Goal: Information Seeking & Learning: Learn about a topic

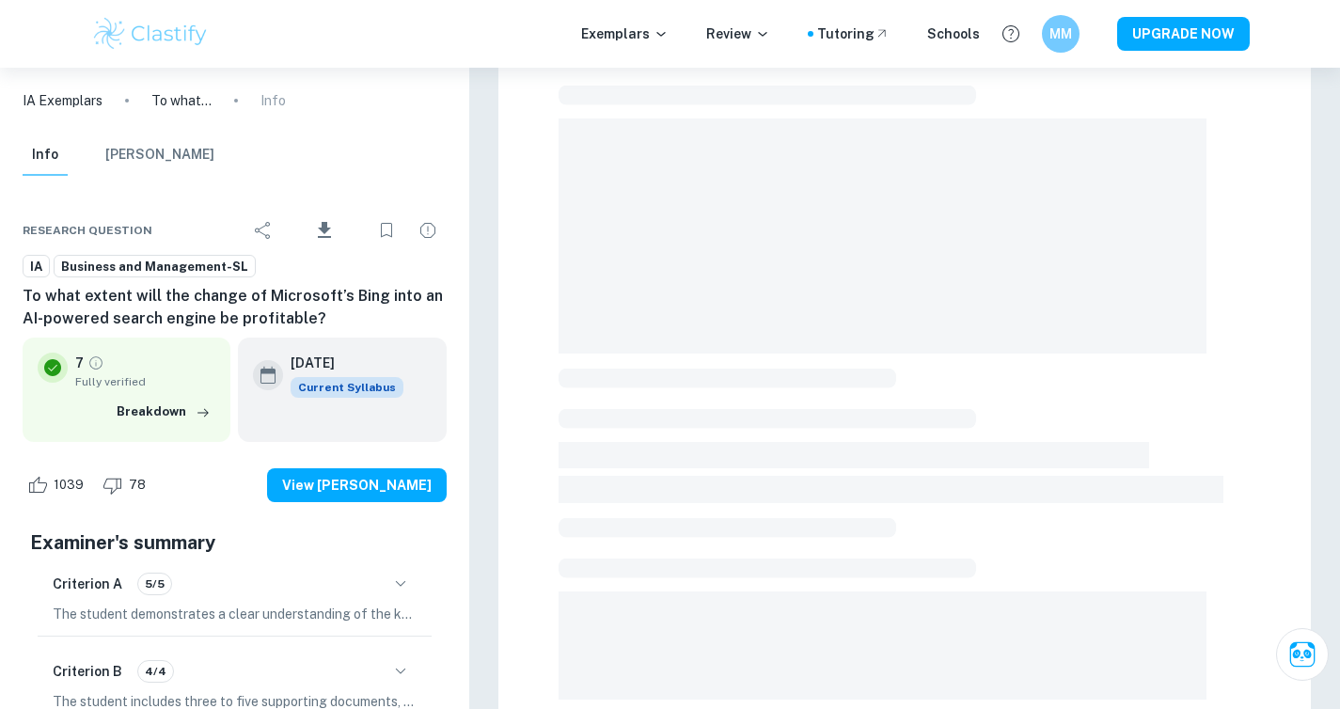
scroll to position [140, 0]
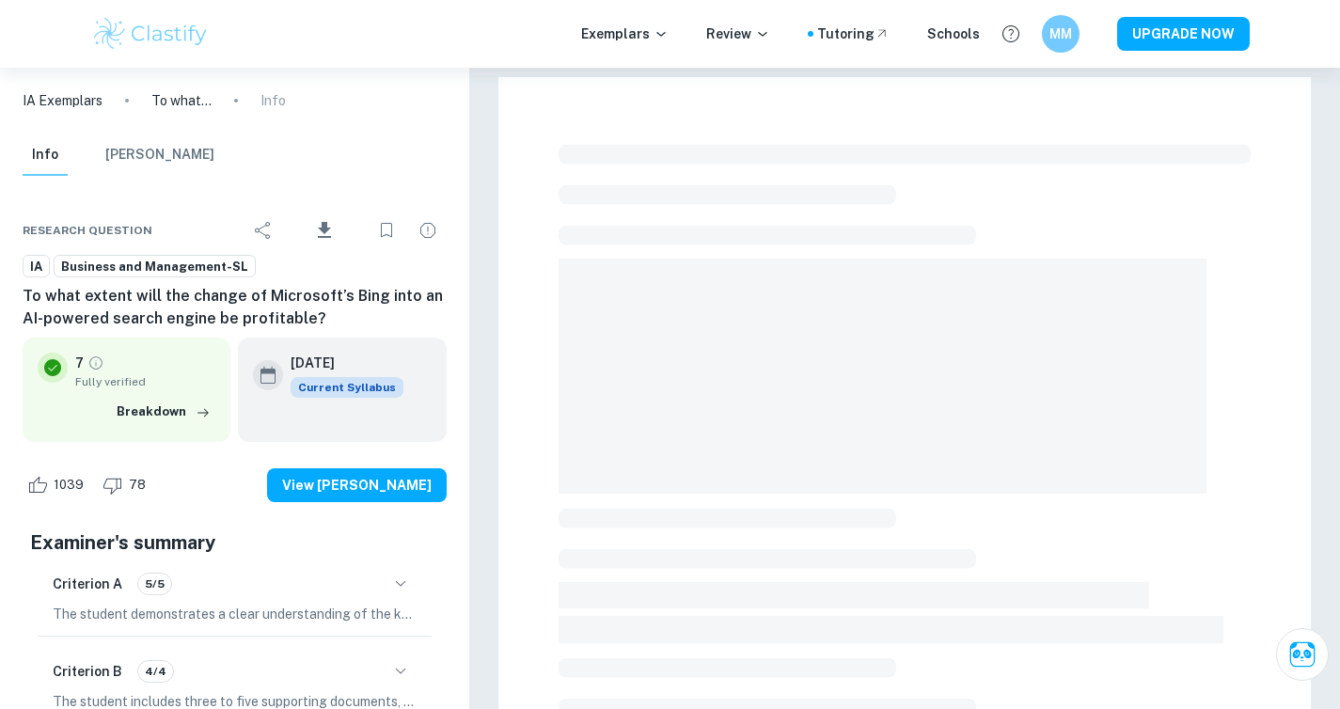
click at [856, 134] on div at bounding box center [904, 652] width 812 height 1150
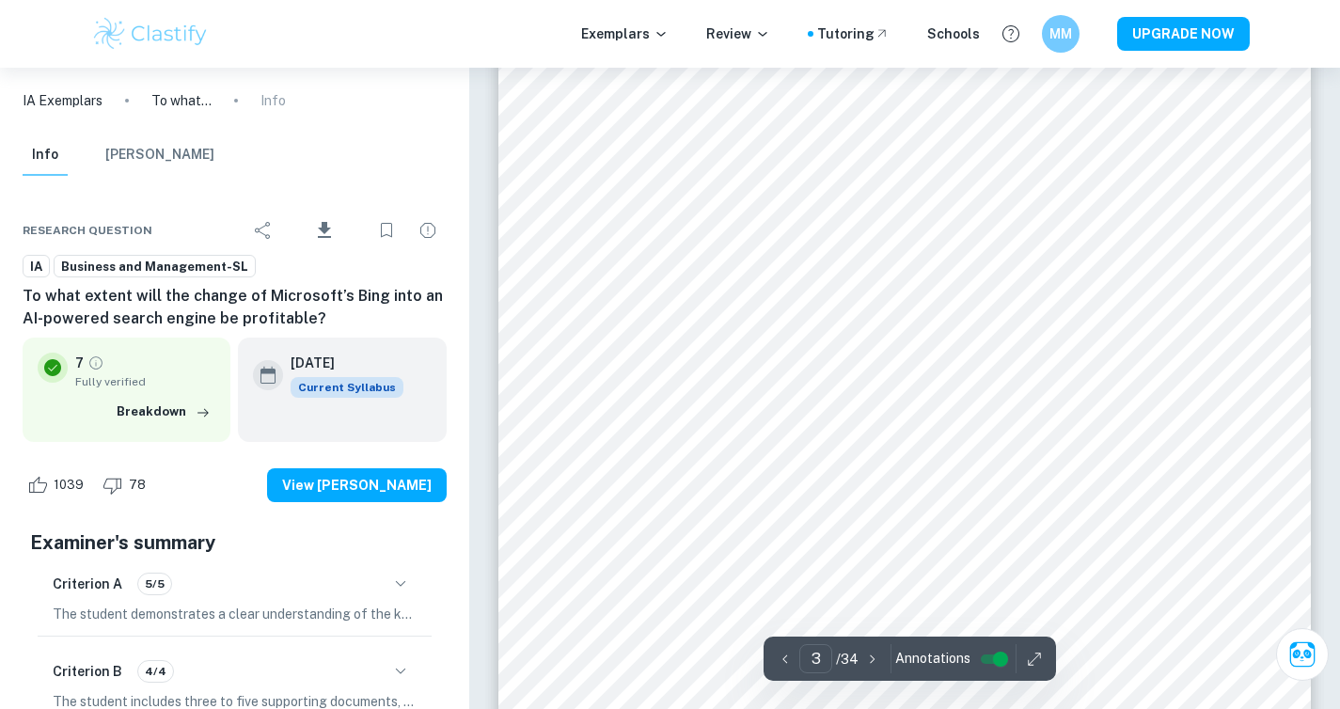
scroll to position [2624, 0]
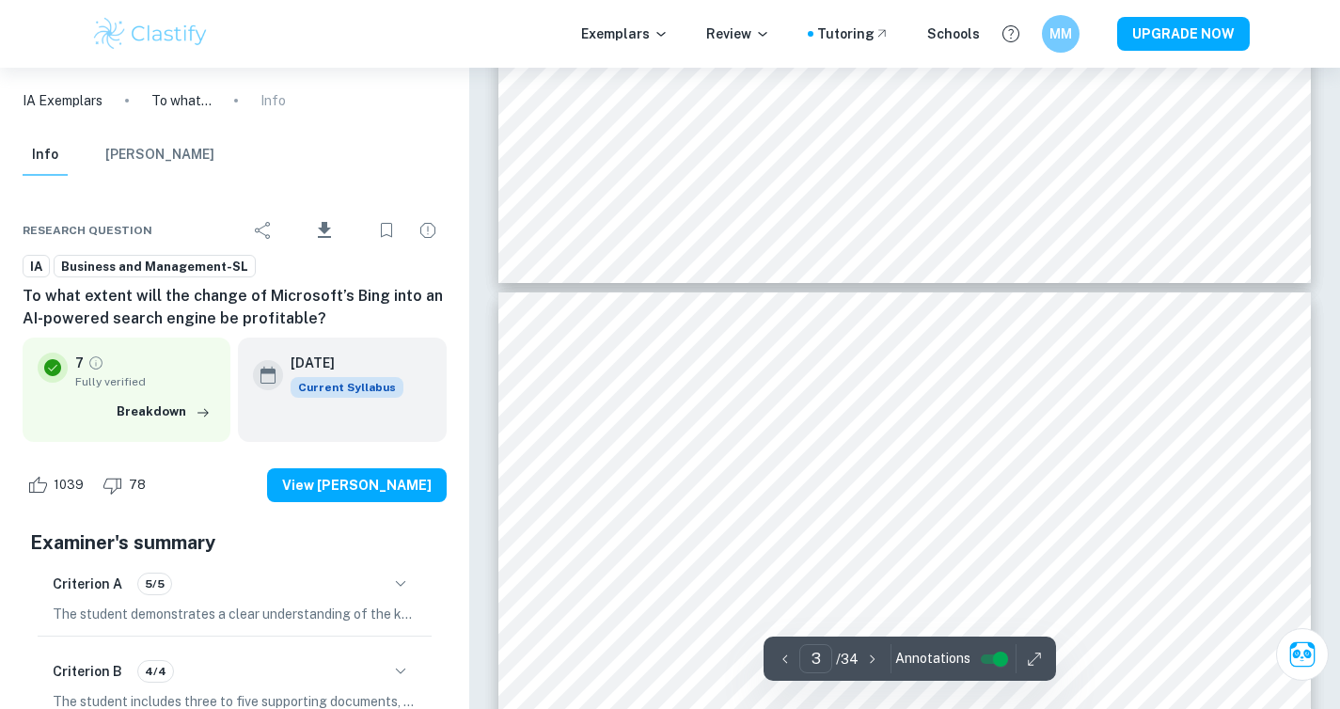
type input "4"
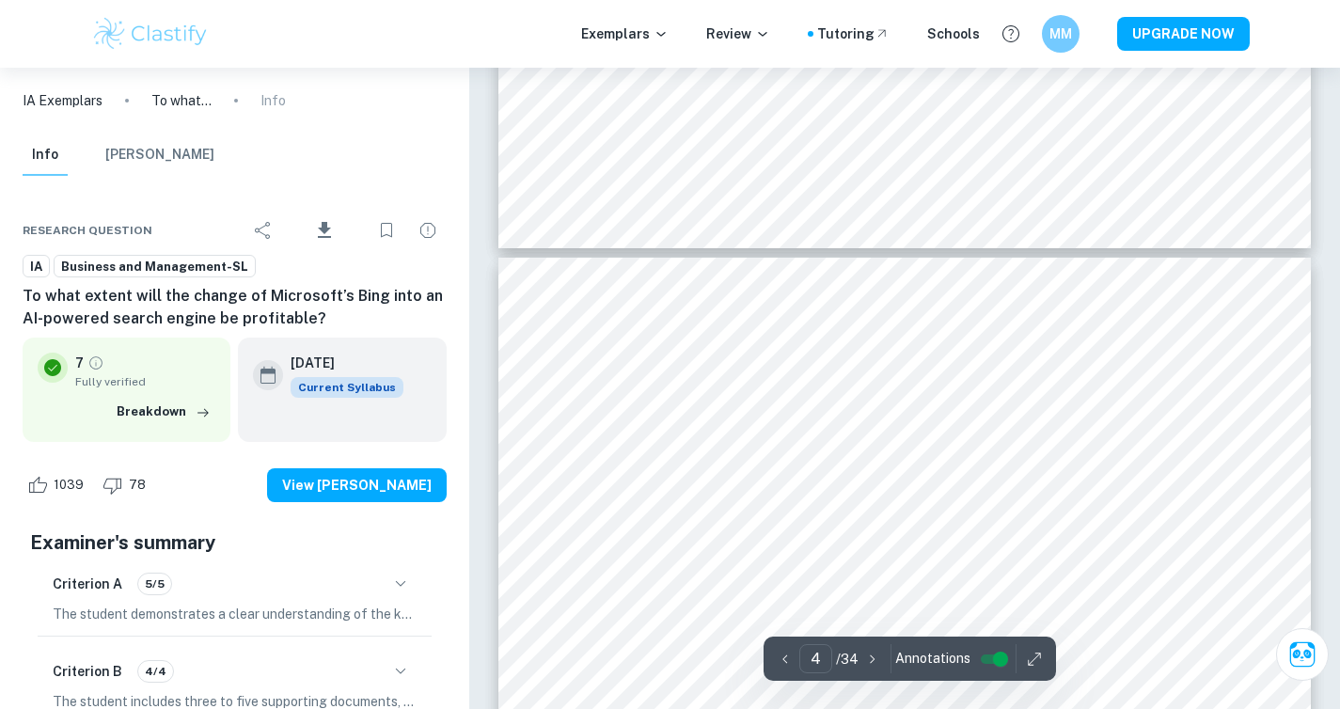
scroll to position [3560, 0]
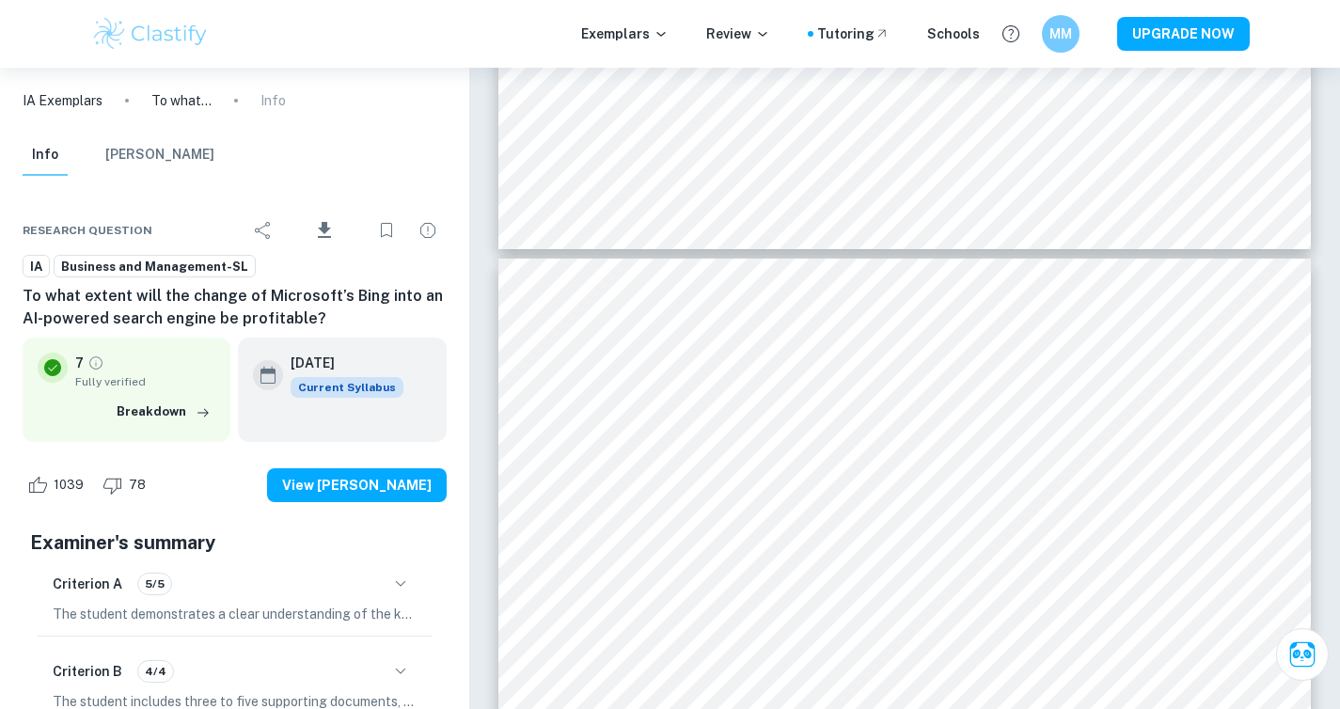
click at [199, 36] on img at bounding box center [150, 34] width 119 height 38
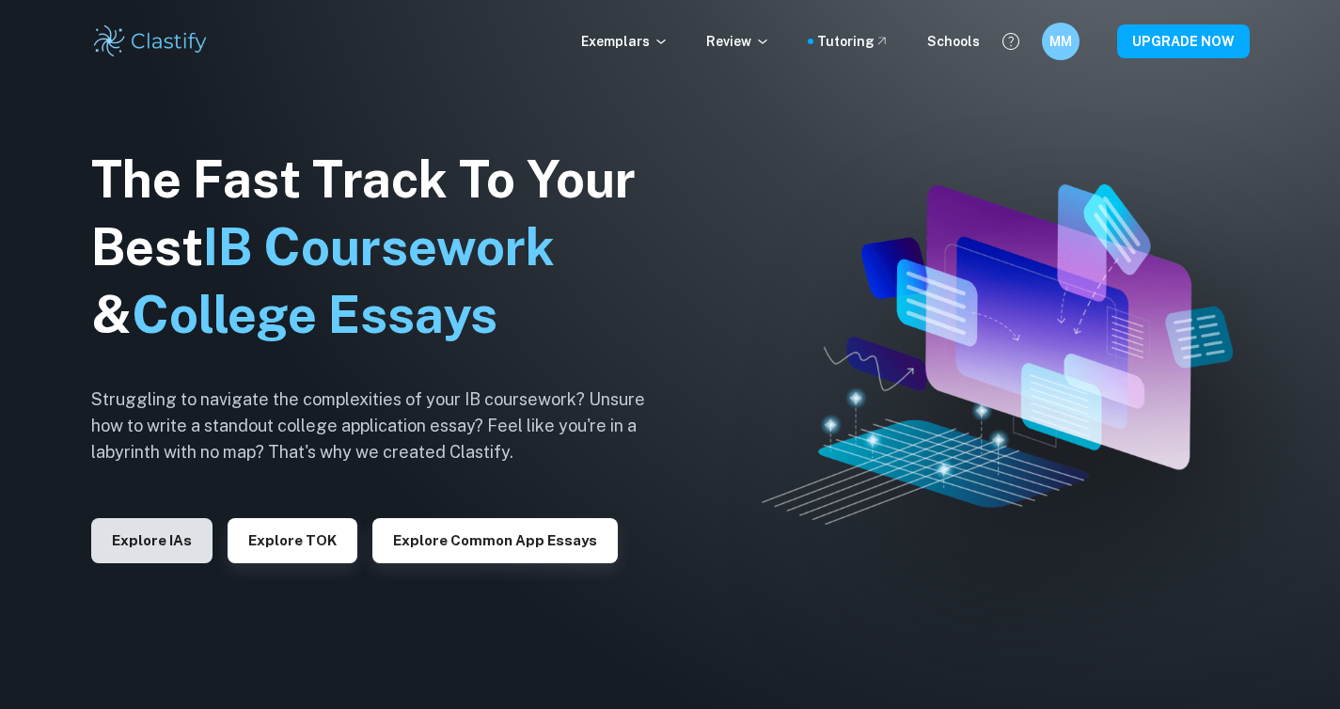
click at [196, 532] on button "Explore IAs" at bounding box center [151, 540] width 121 height 45
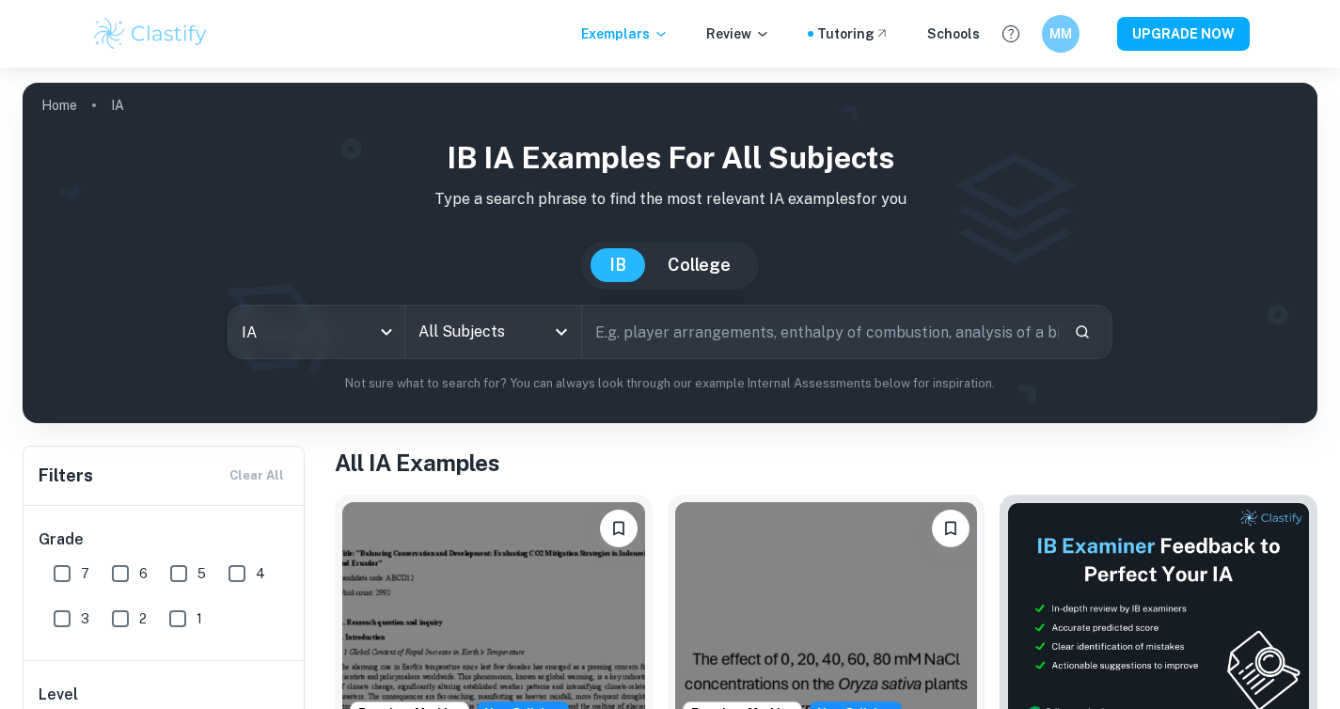
click at [512, 328] on input "All Subjects" at bounding box center [479, 332] width 131 height 36
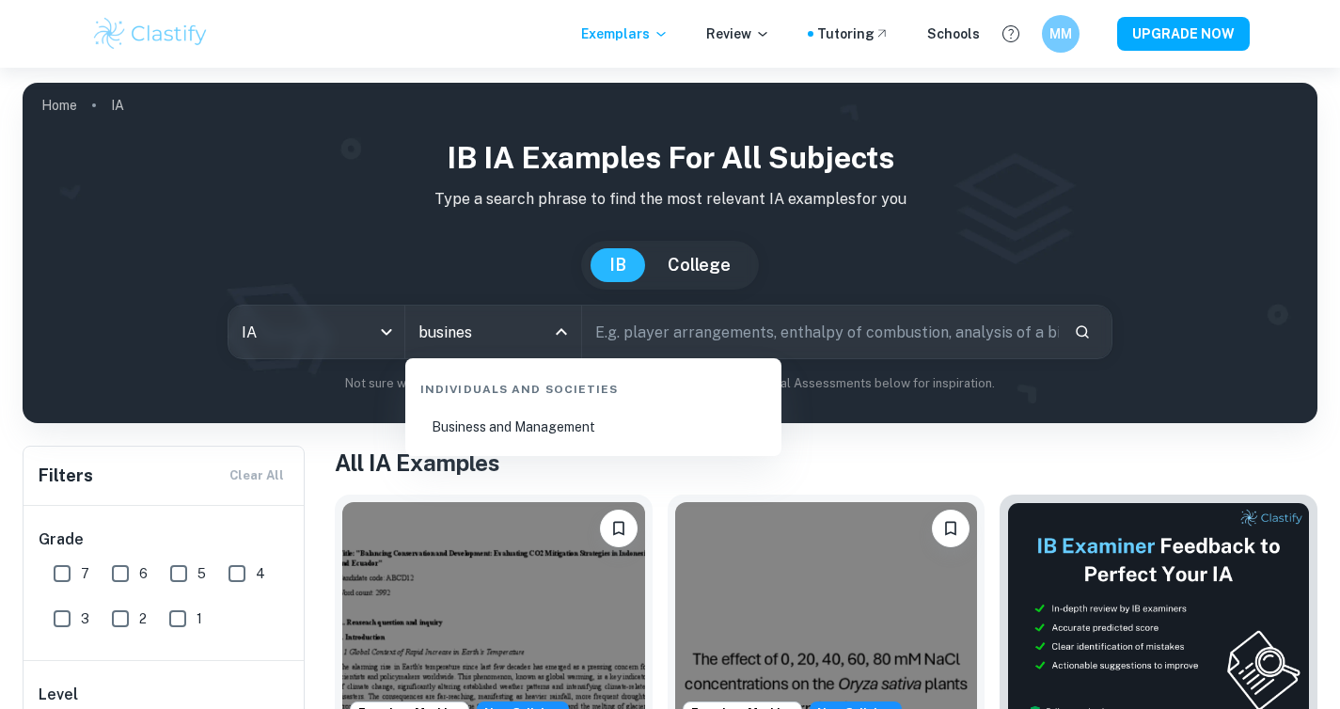
type input "business"
click at [564, 418] on li "Business and Management" at bounding box center [593, 426] width 361 height 43
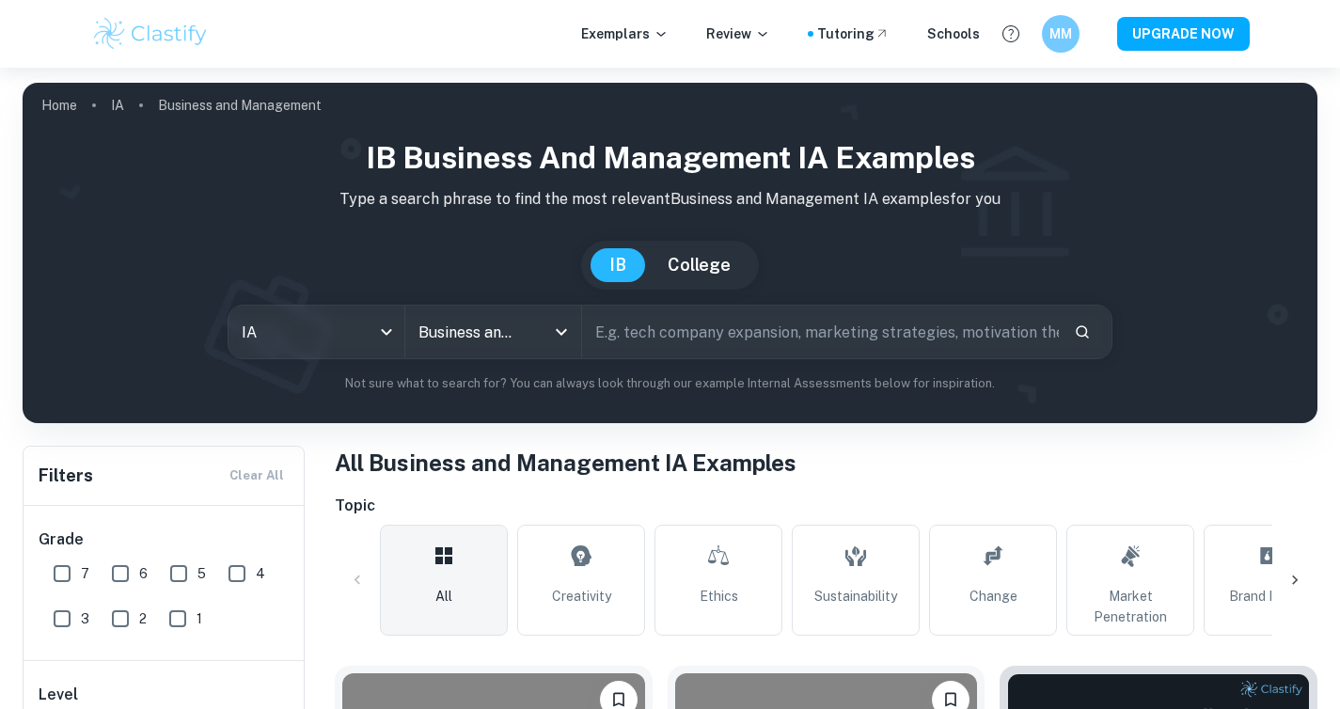
scroll to position [825, 0]
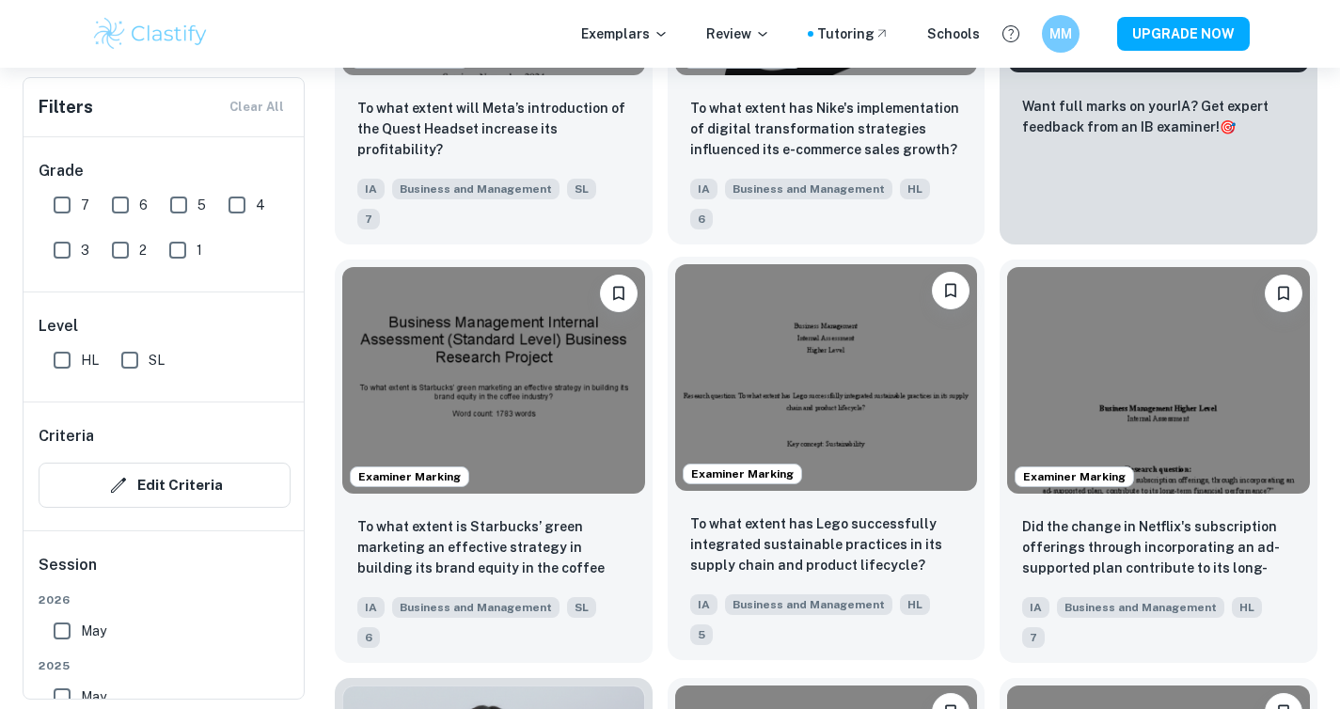
click at [793, 383] on img at bounding box center [826, 377] width 303 height 227
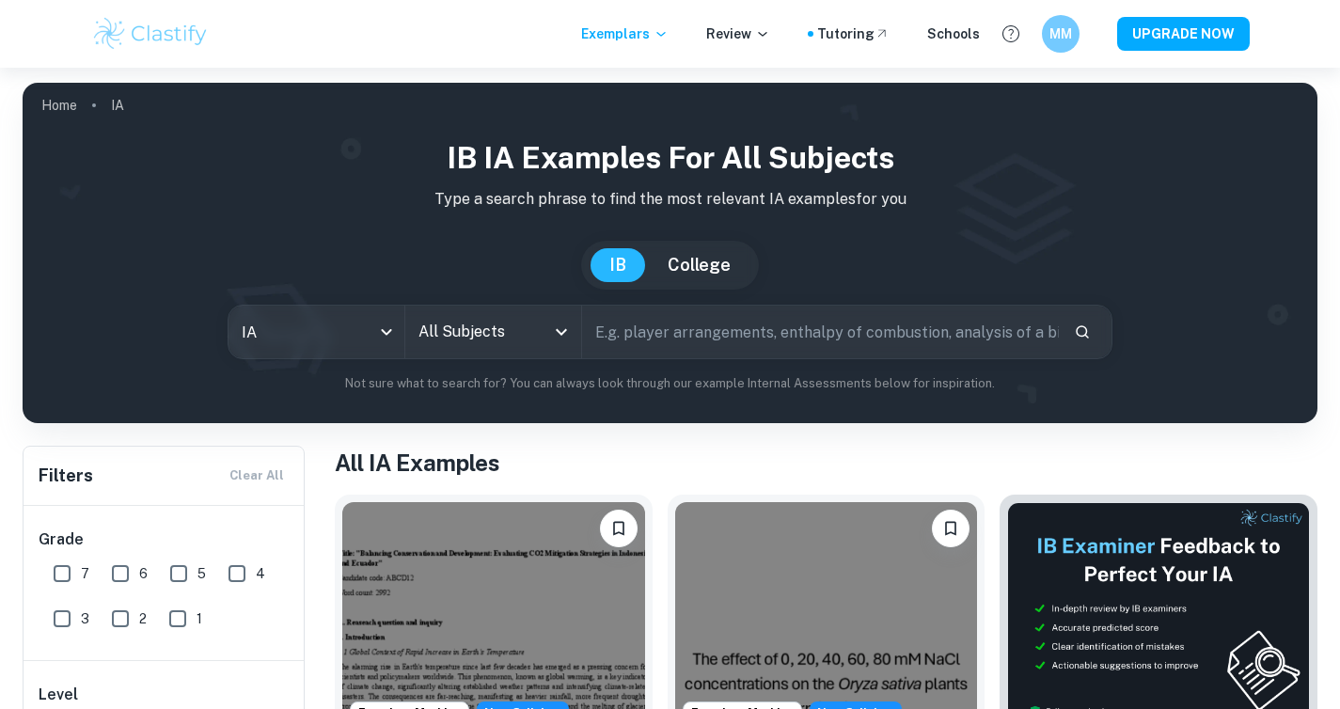
click at [469, 336] on input "All Subjects" at bounding box center [479, 332] width 131 height 36
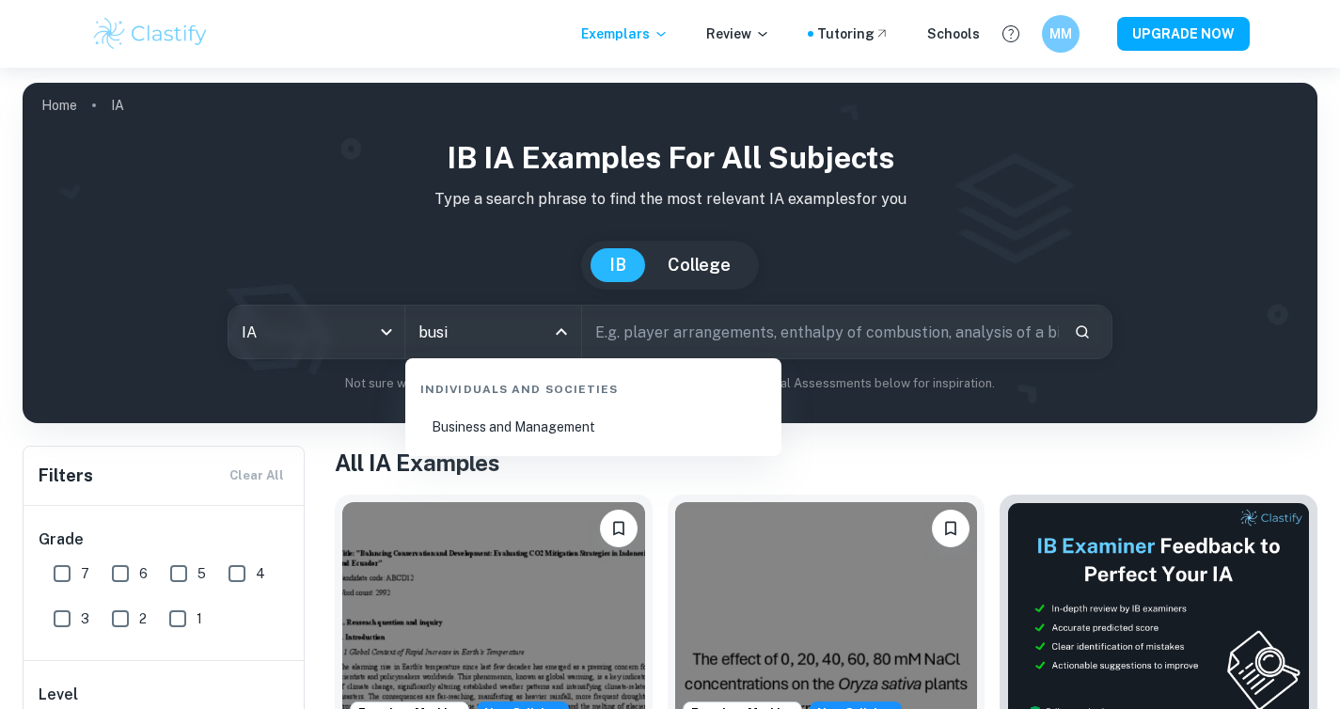
type input "busin"
click at [563, 433] on li "Business and Management" at bounding box center [593, 426] width 361 height 43
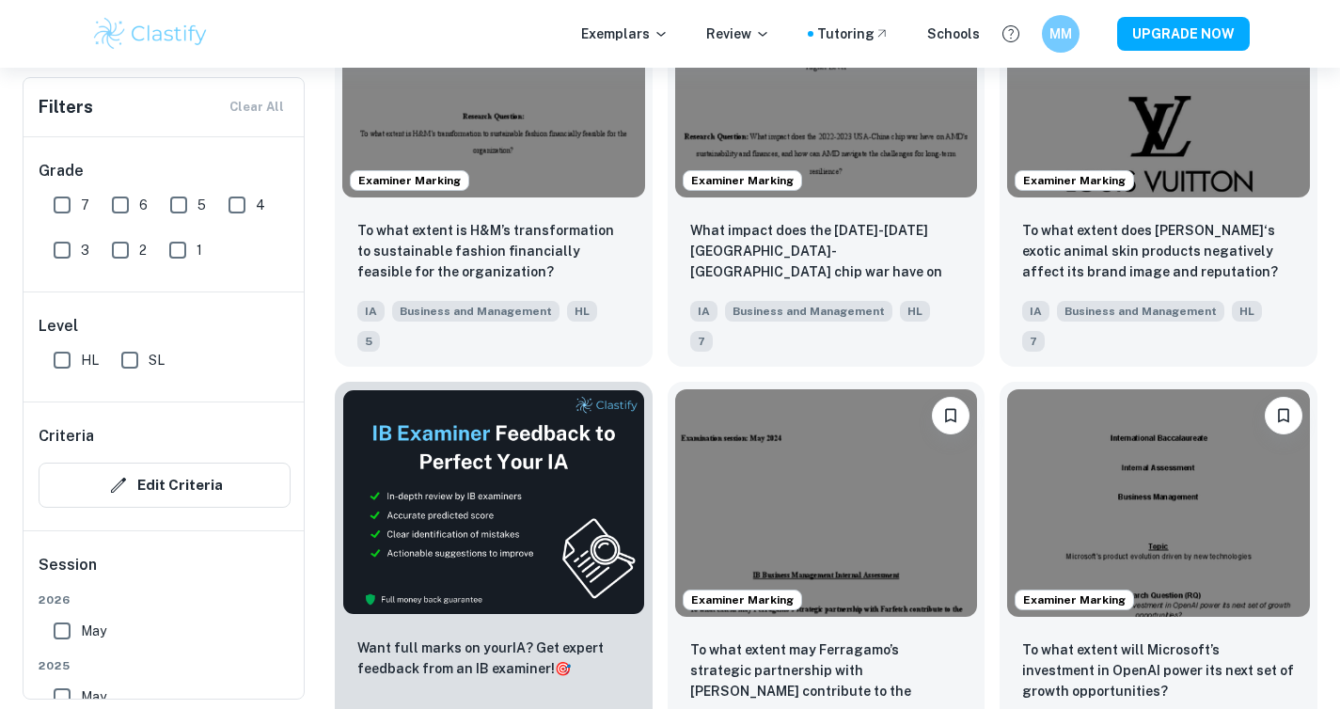
scroll to position [2807, 0]
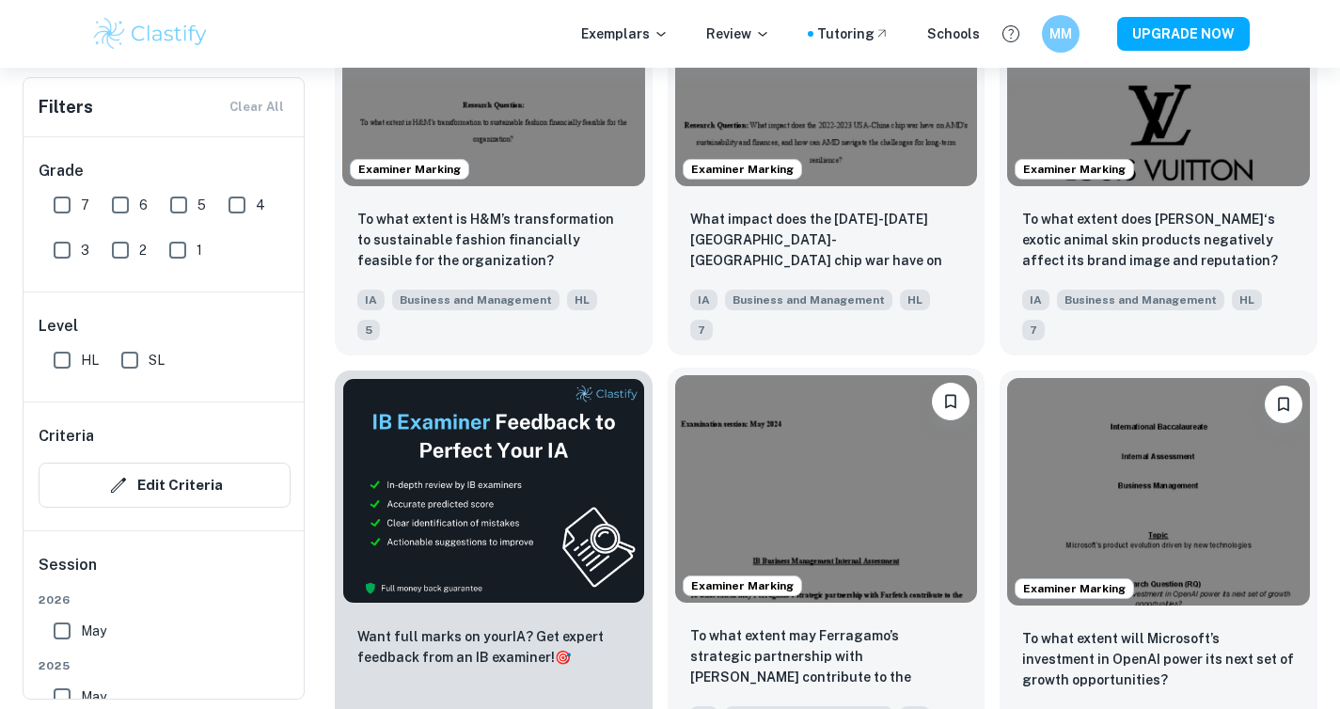
click at [877, 375] on img at bounding box center [826, 488] width 303 height 227
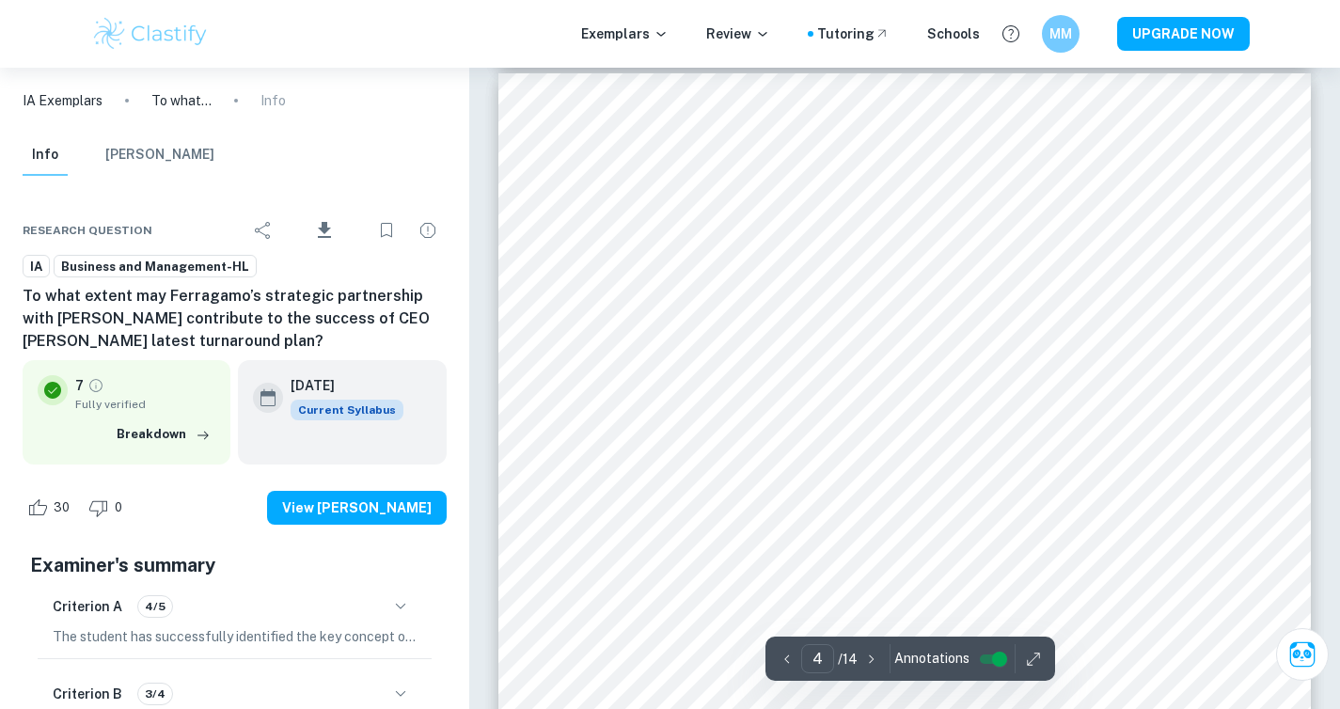
scroll to position [3466, 0]
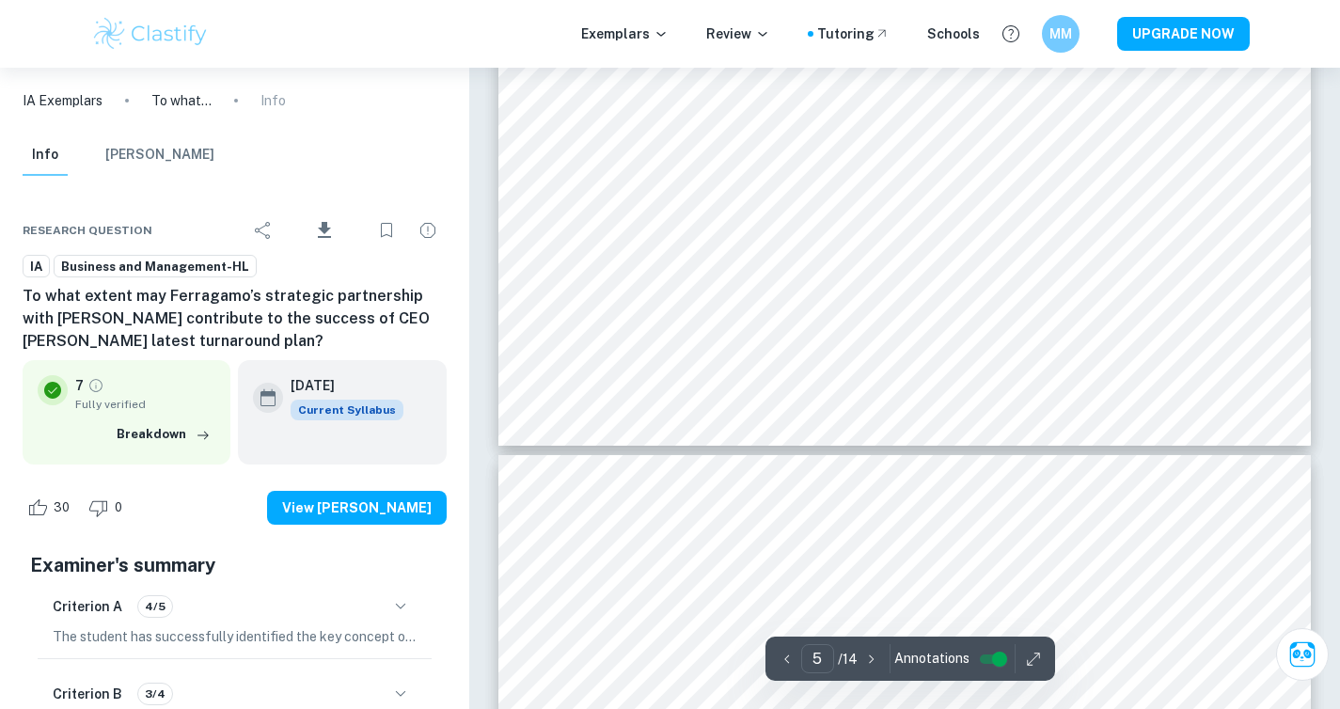
type input "4"
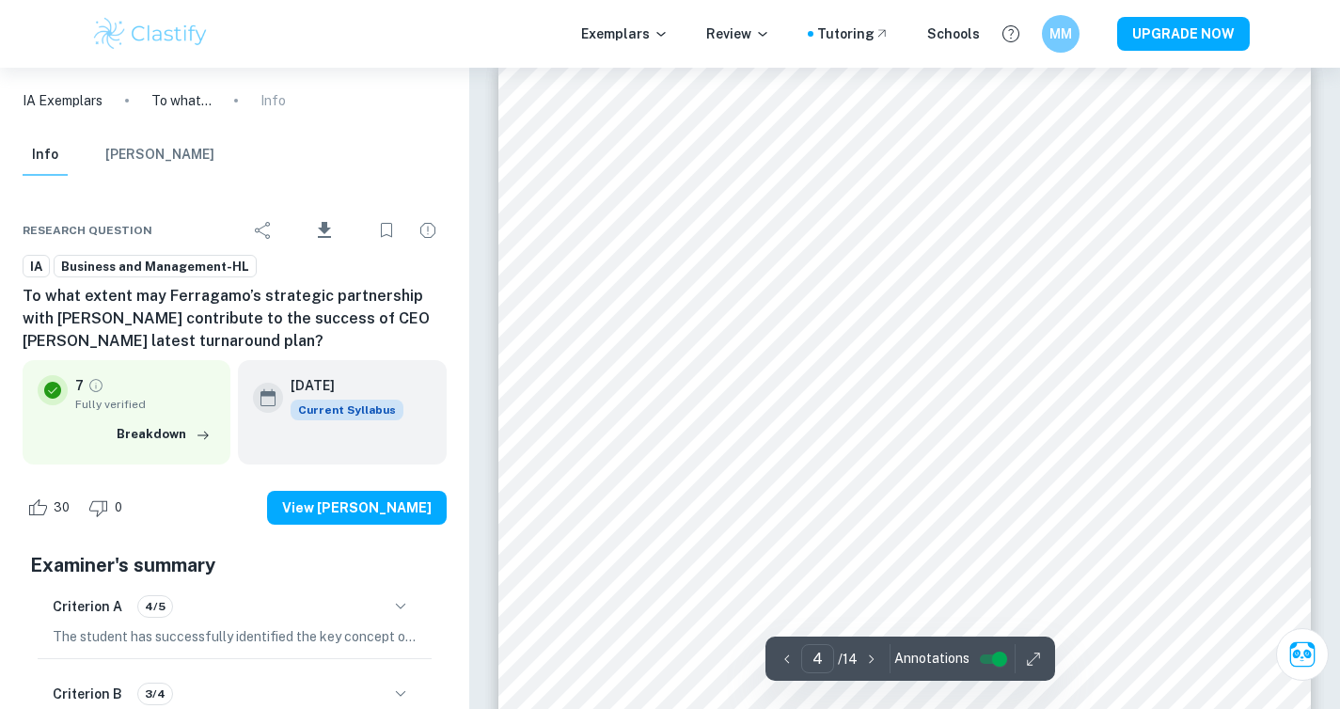
scroll to position [3324, 0]
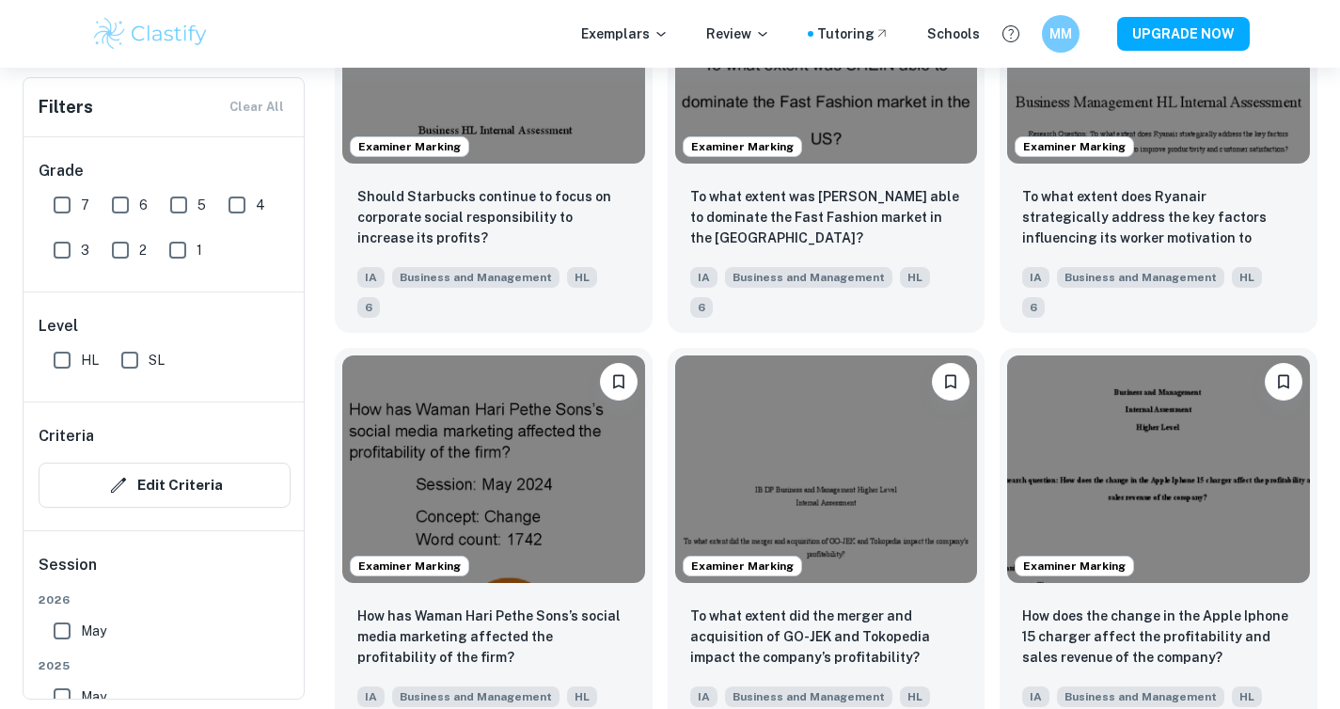
scroll to position [4503, 0]
click at [587, 354] on img at bounding box center [493, 467] width 303 height 227
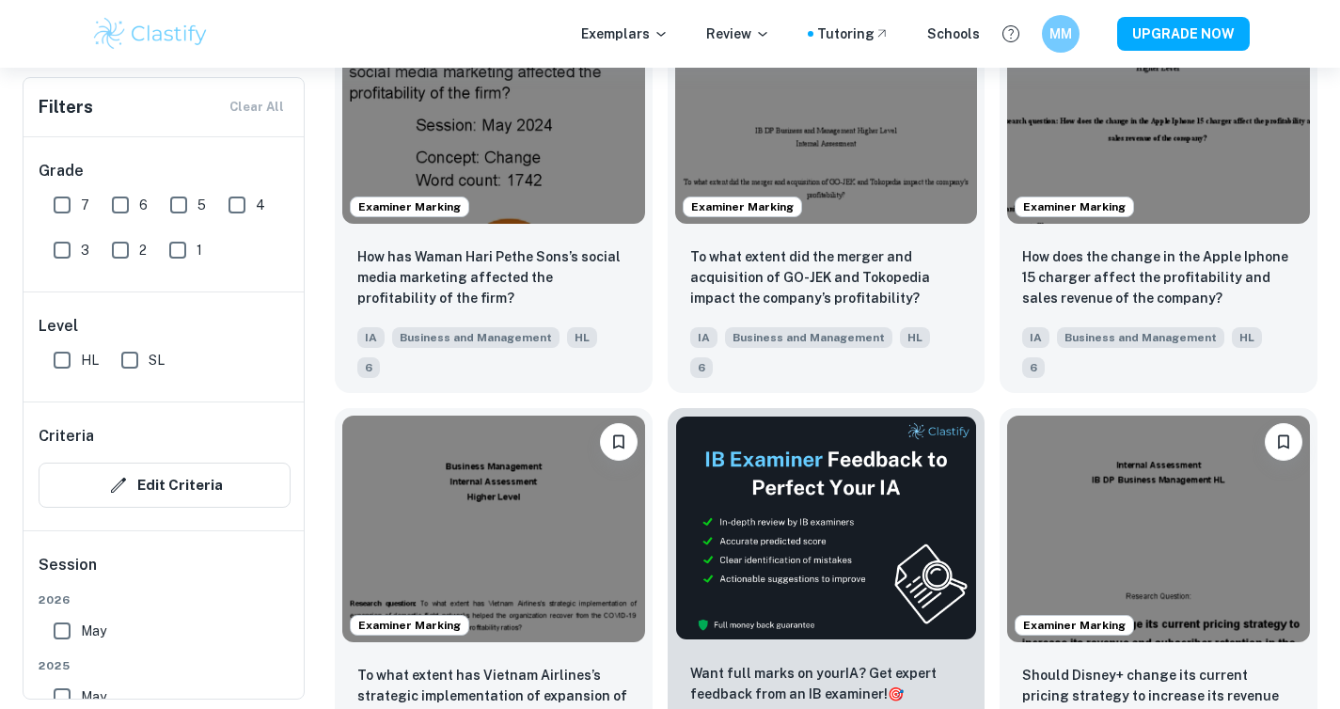
click at [1174, 416] on img at bounding box center [1158, 529] width 303 height 227
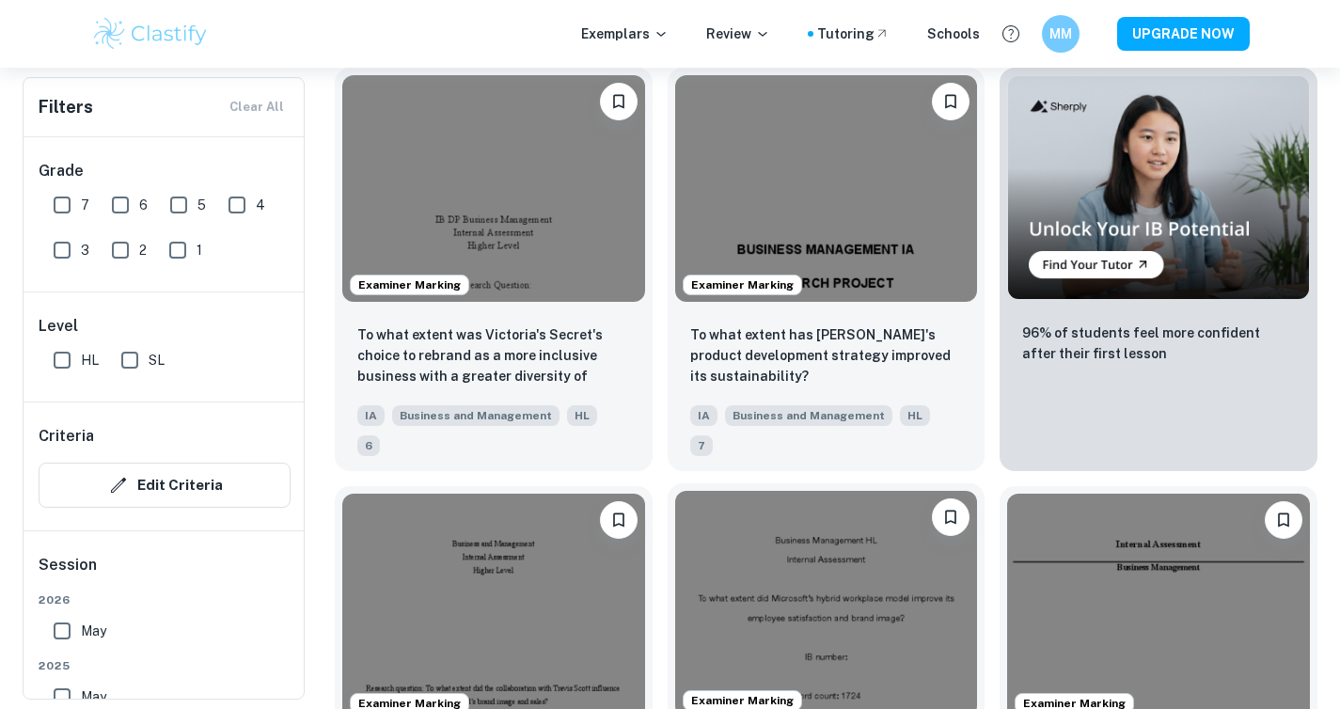
scroll to position [5629, 0]
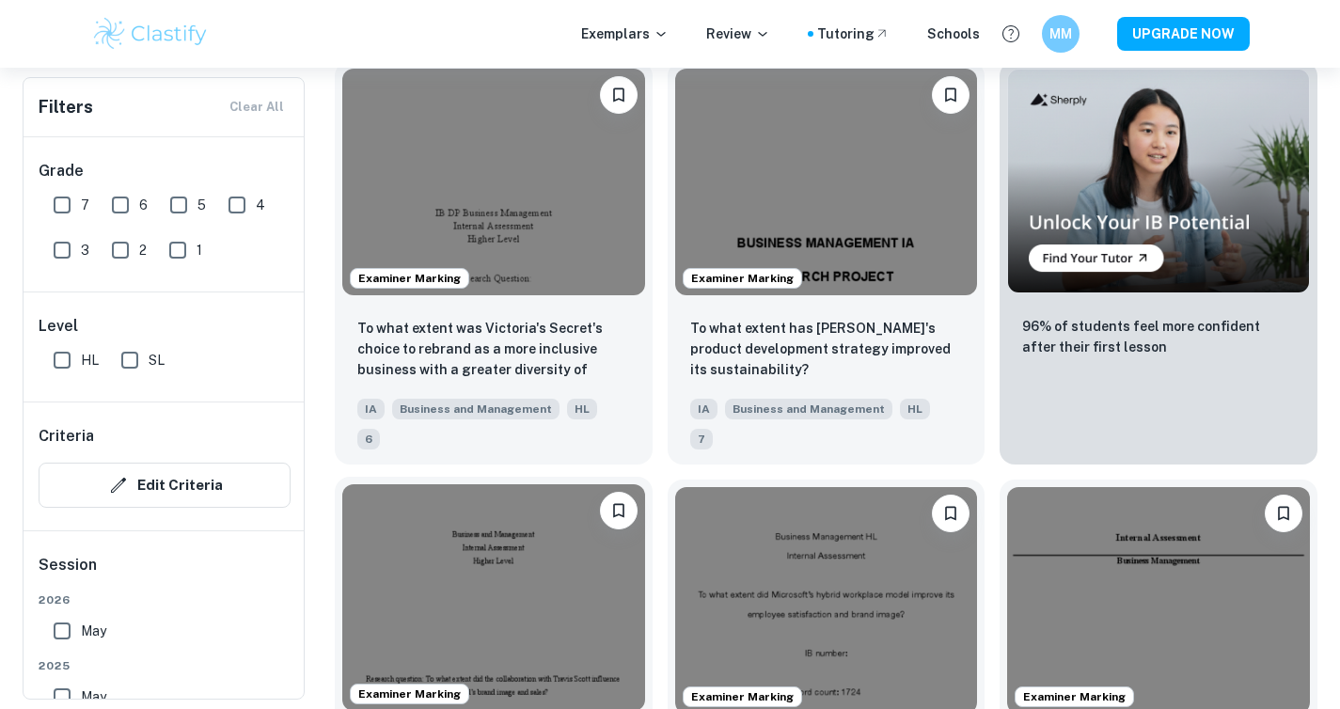
click at [564, 484] on img at bounding box center [493, 597] width 303 height 227
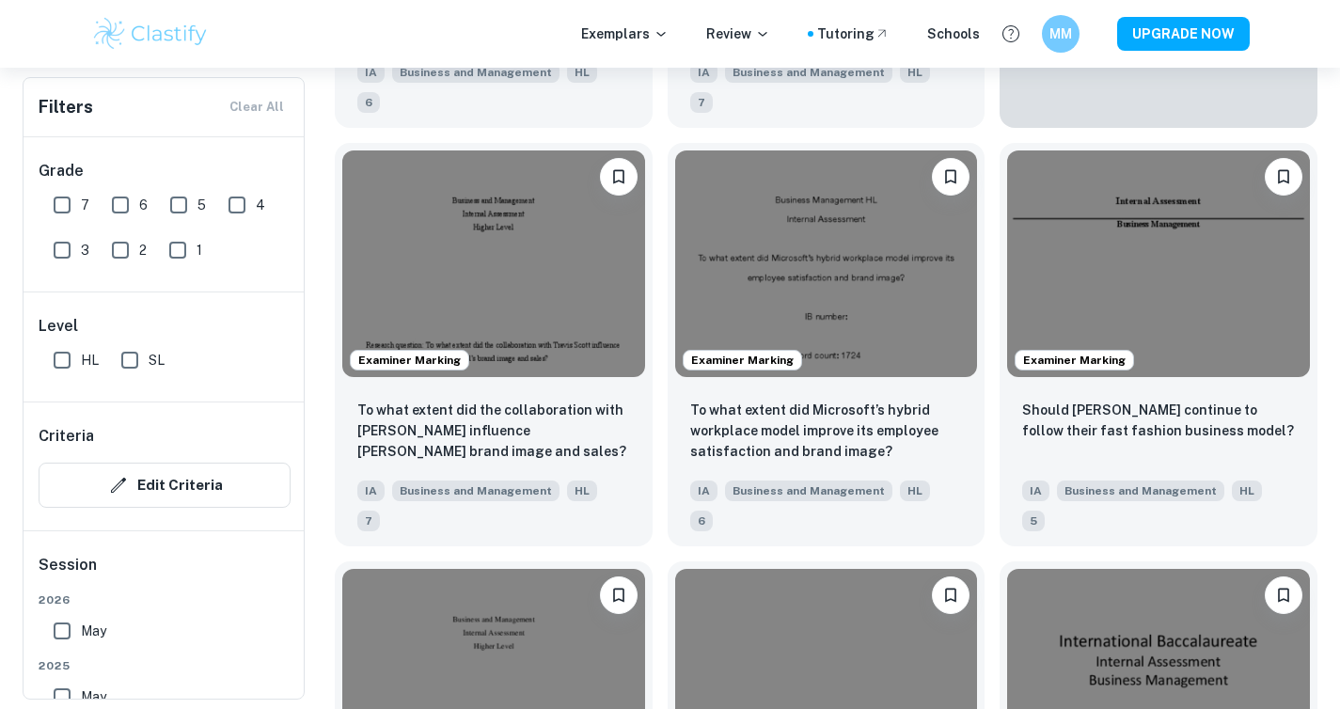
scroll to position [5964, 0]
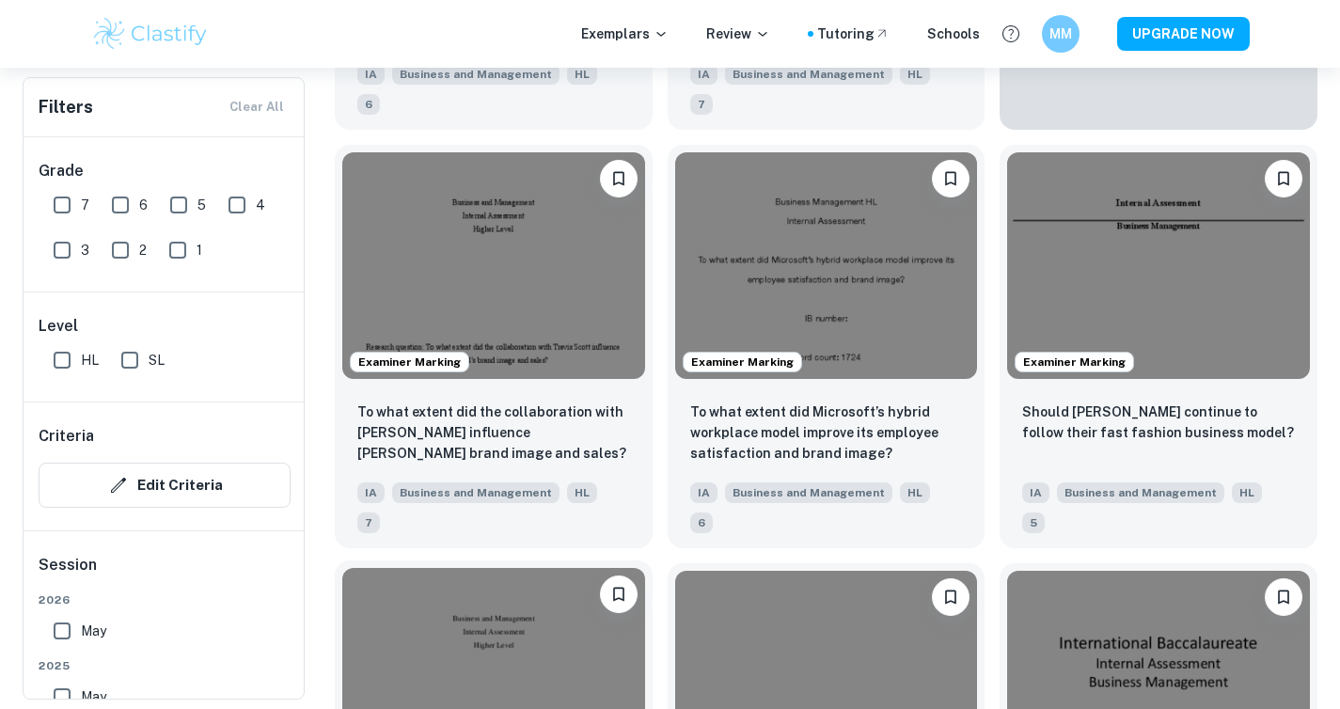
click at [571, 568] on img at bounding box center [493, 681] width 303 height 227
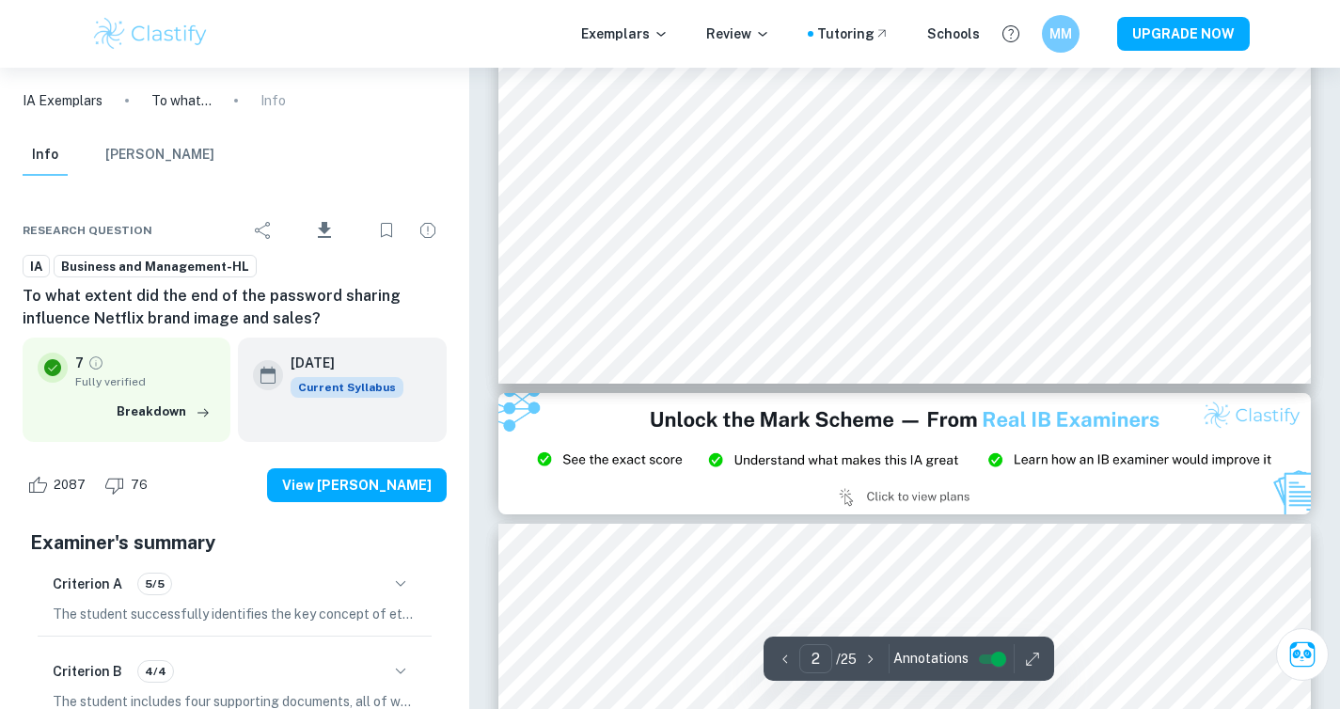
type input "3"
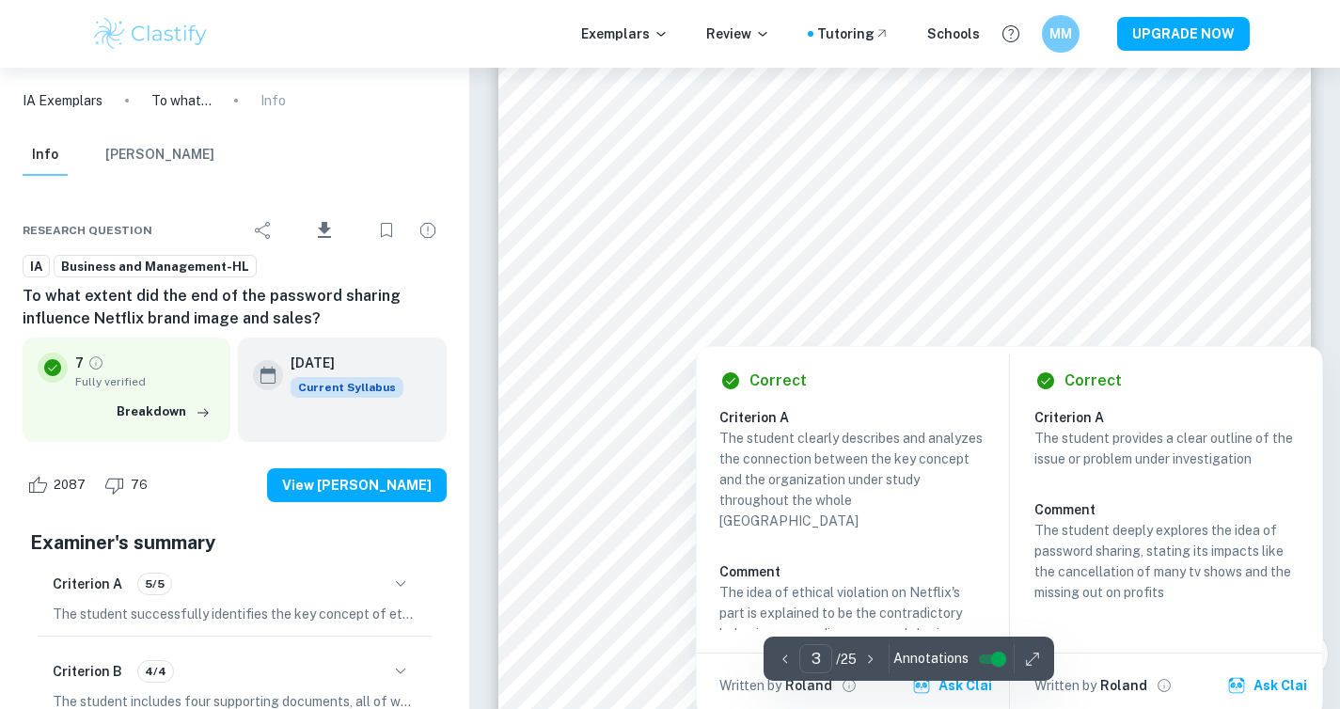
scroll to position [2968, 0]
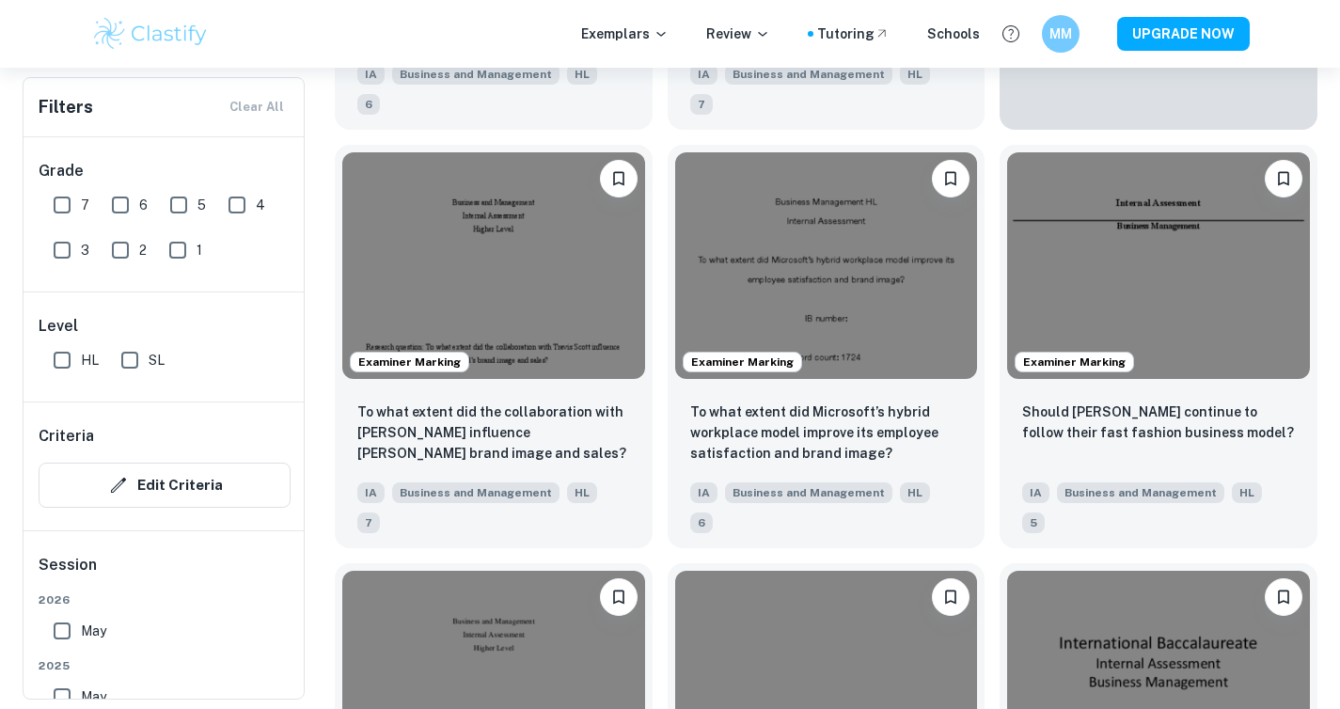
scroll to position [6271, 0]
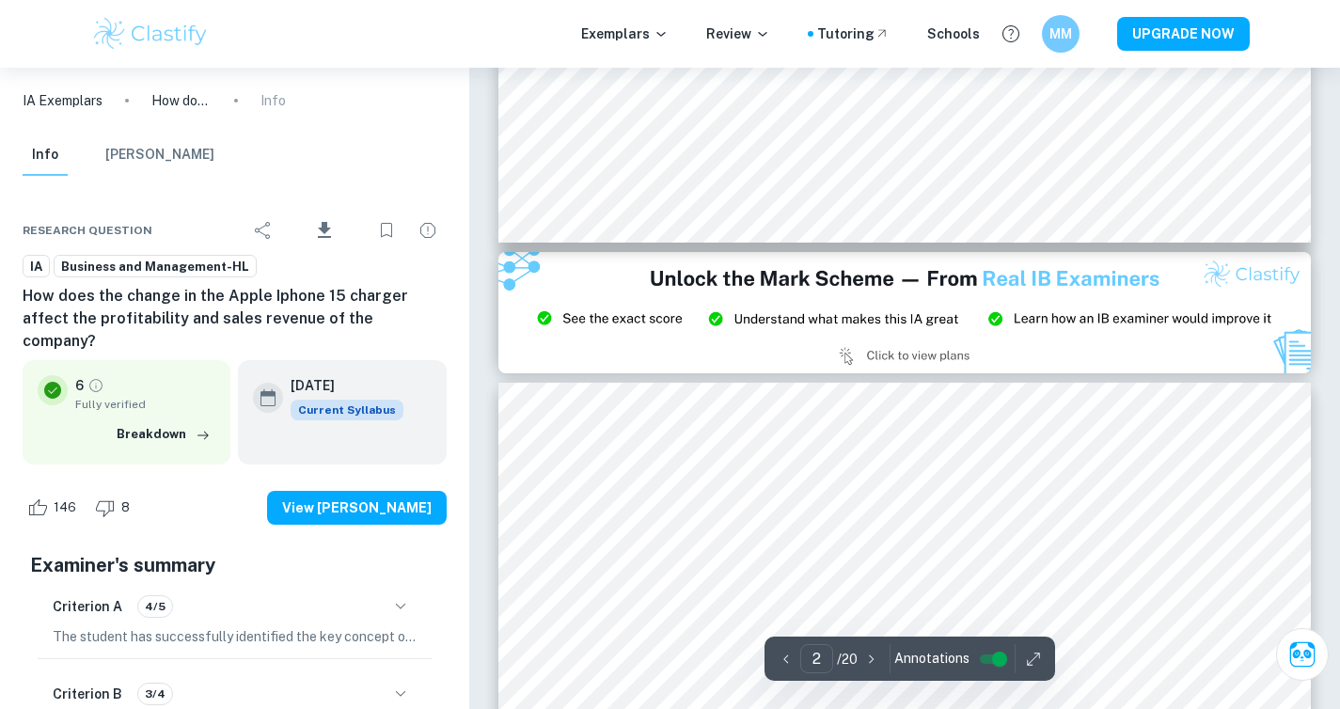
type input "3"
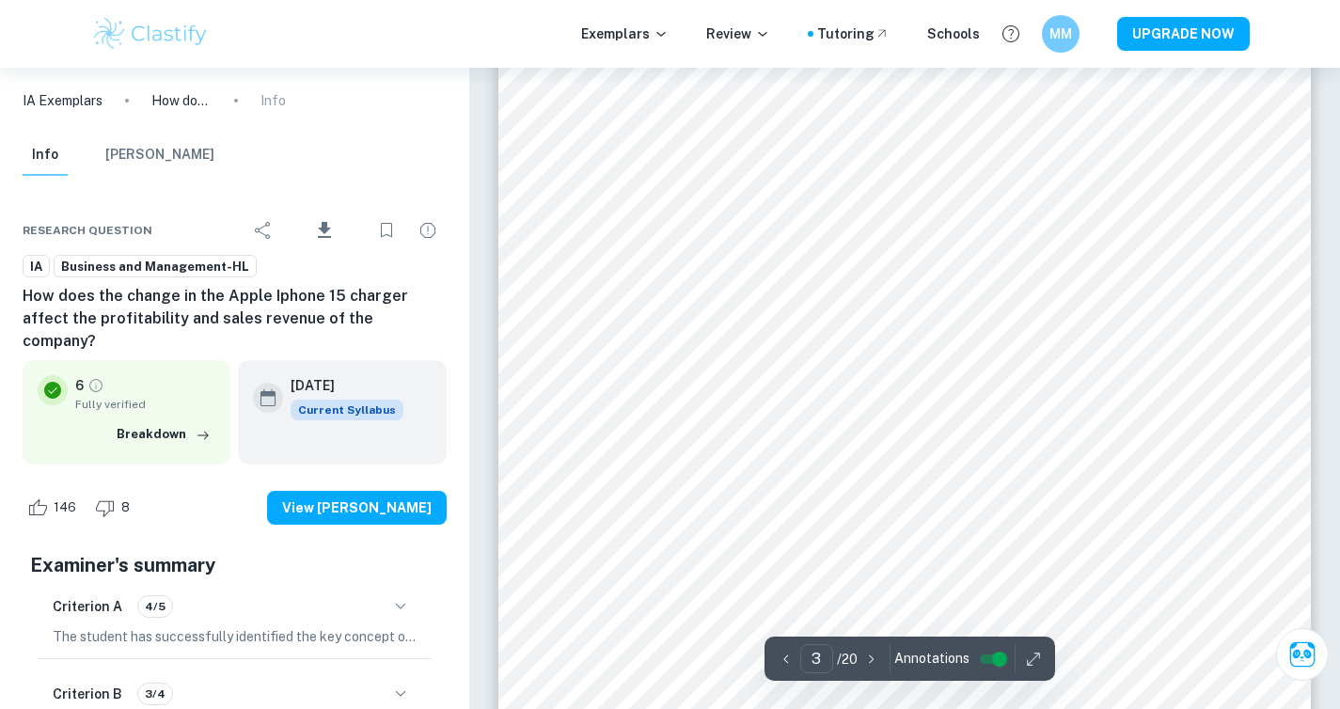
scroll to position [2961, 0]
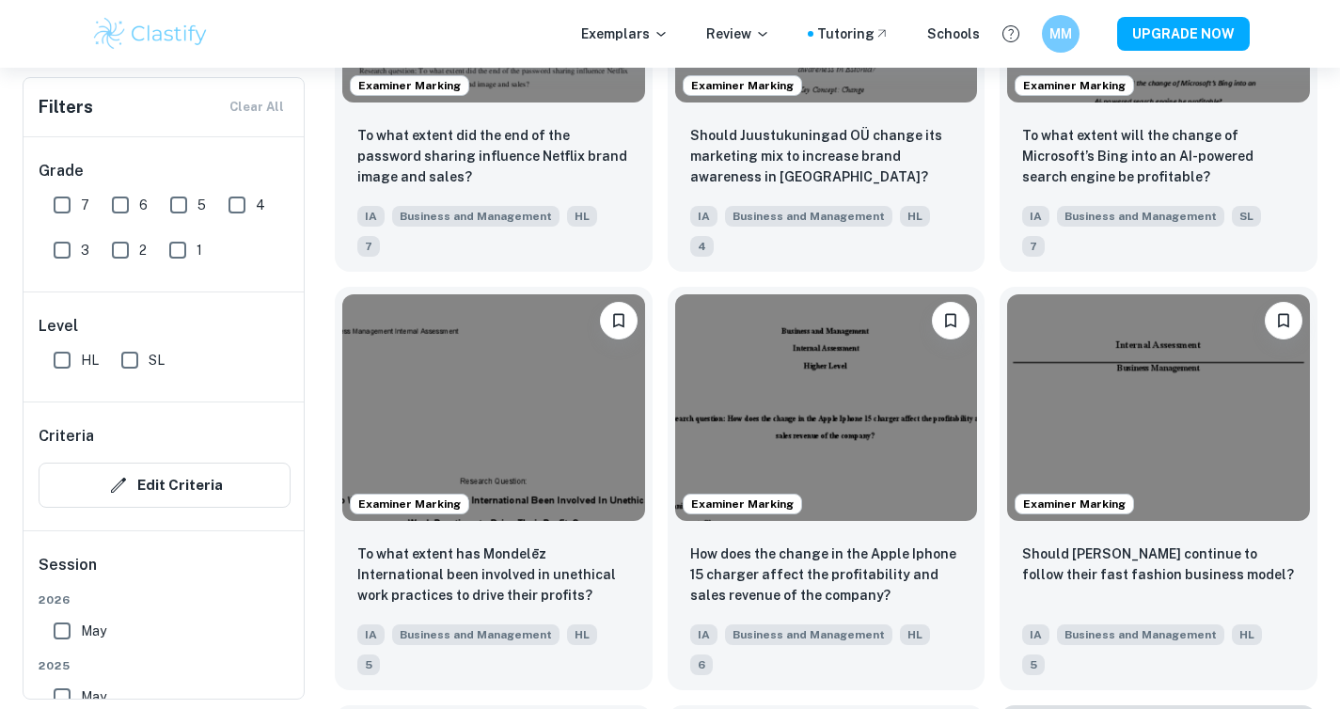
scroll to position [6663, 0]
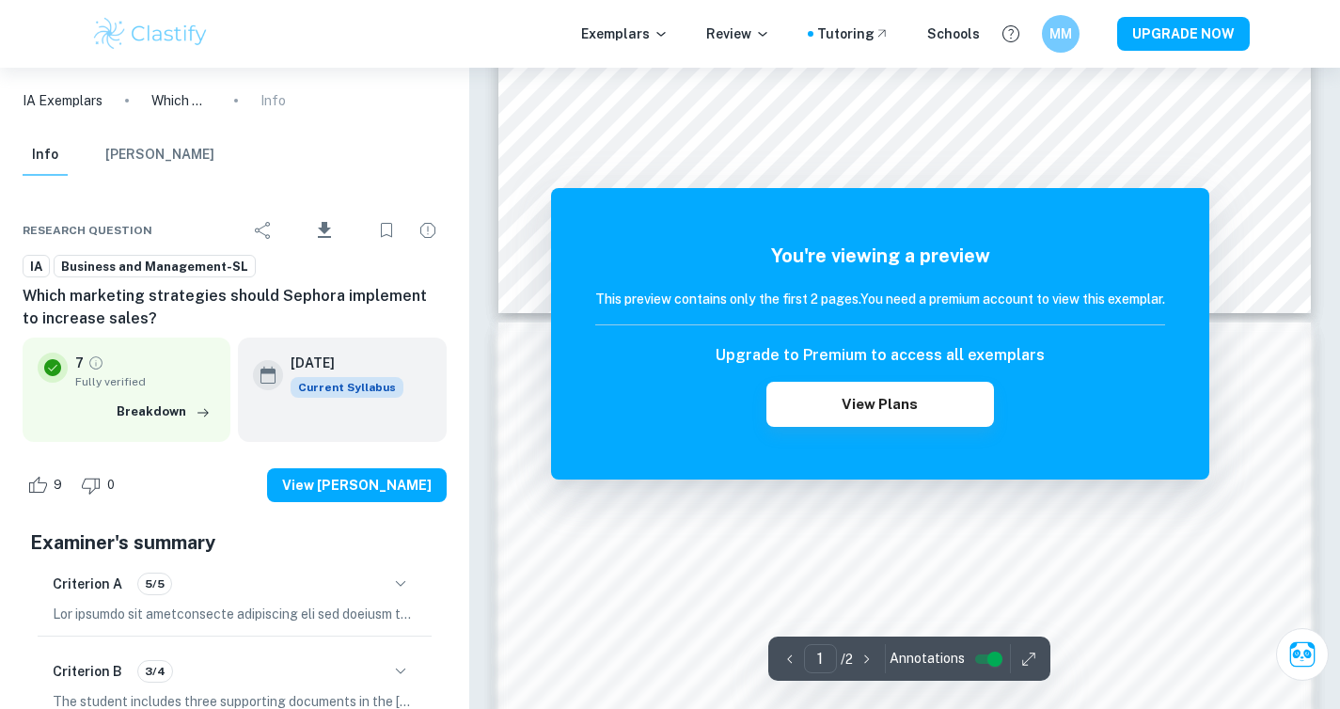
scroll to position [922, 0]
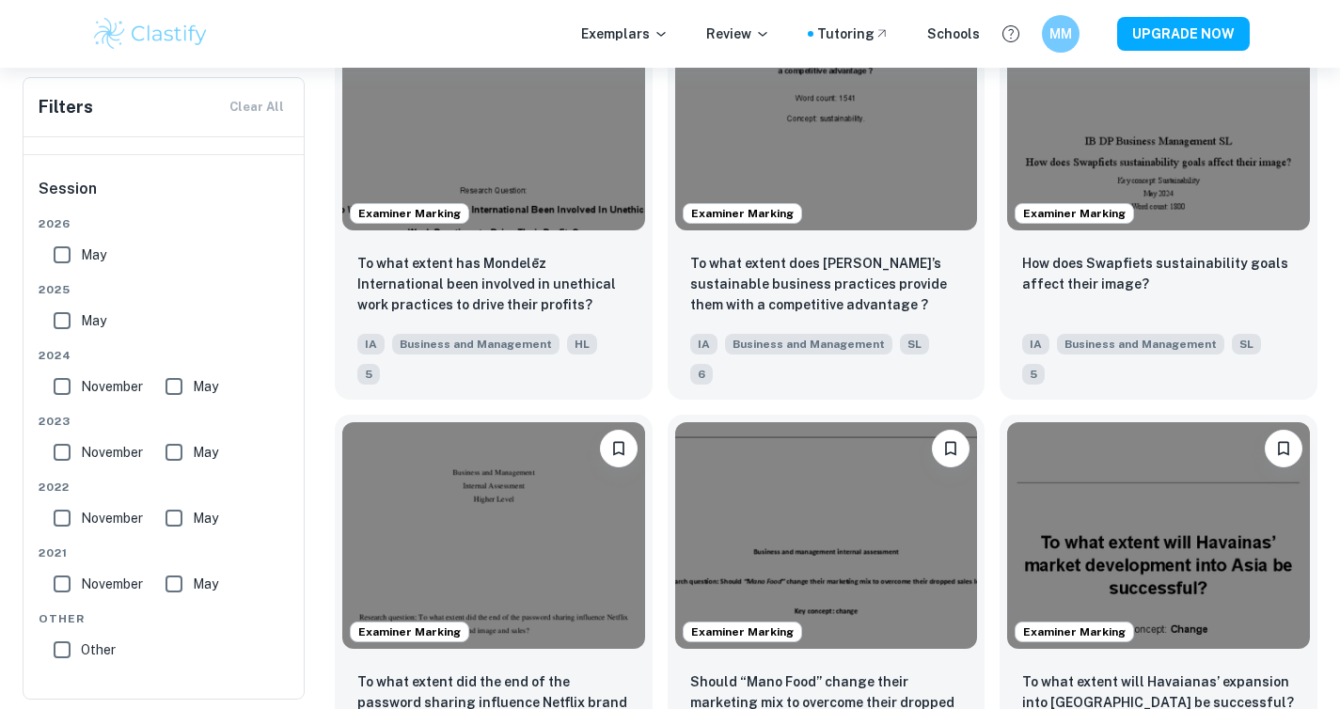
scroll to position [8620, 0]
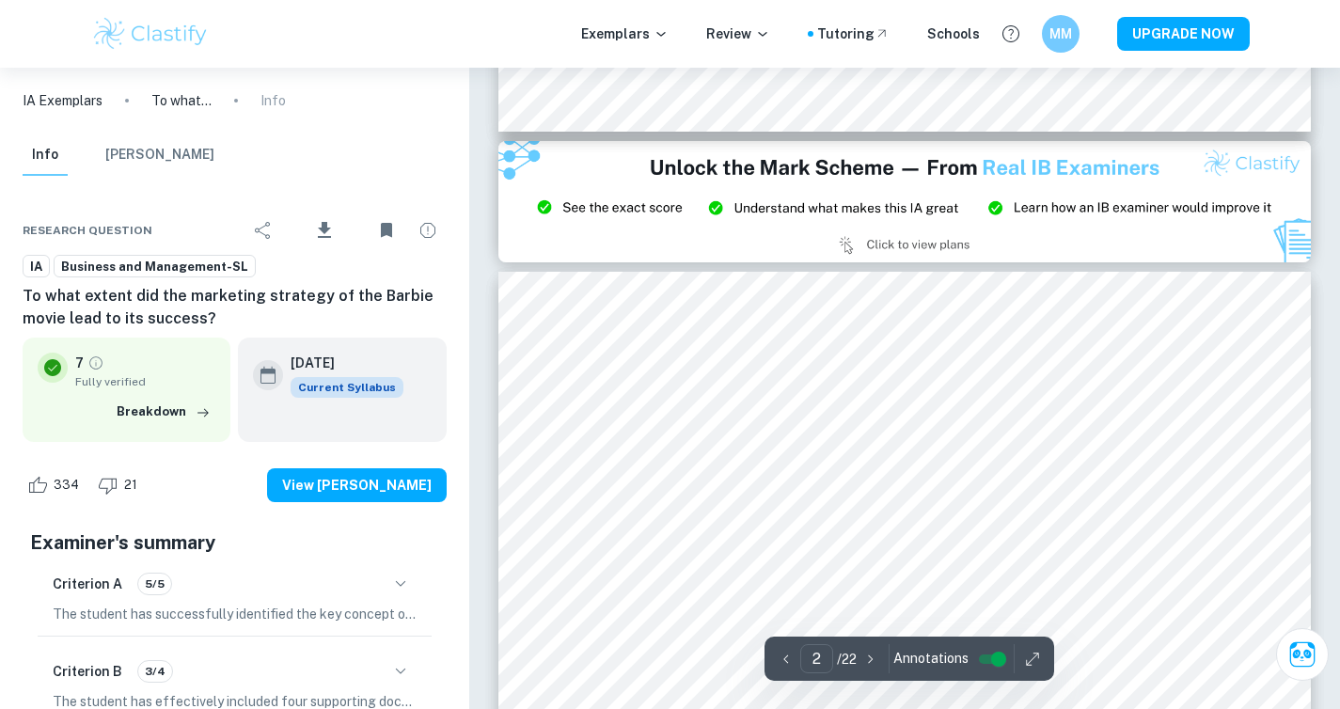
type input "3"
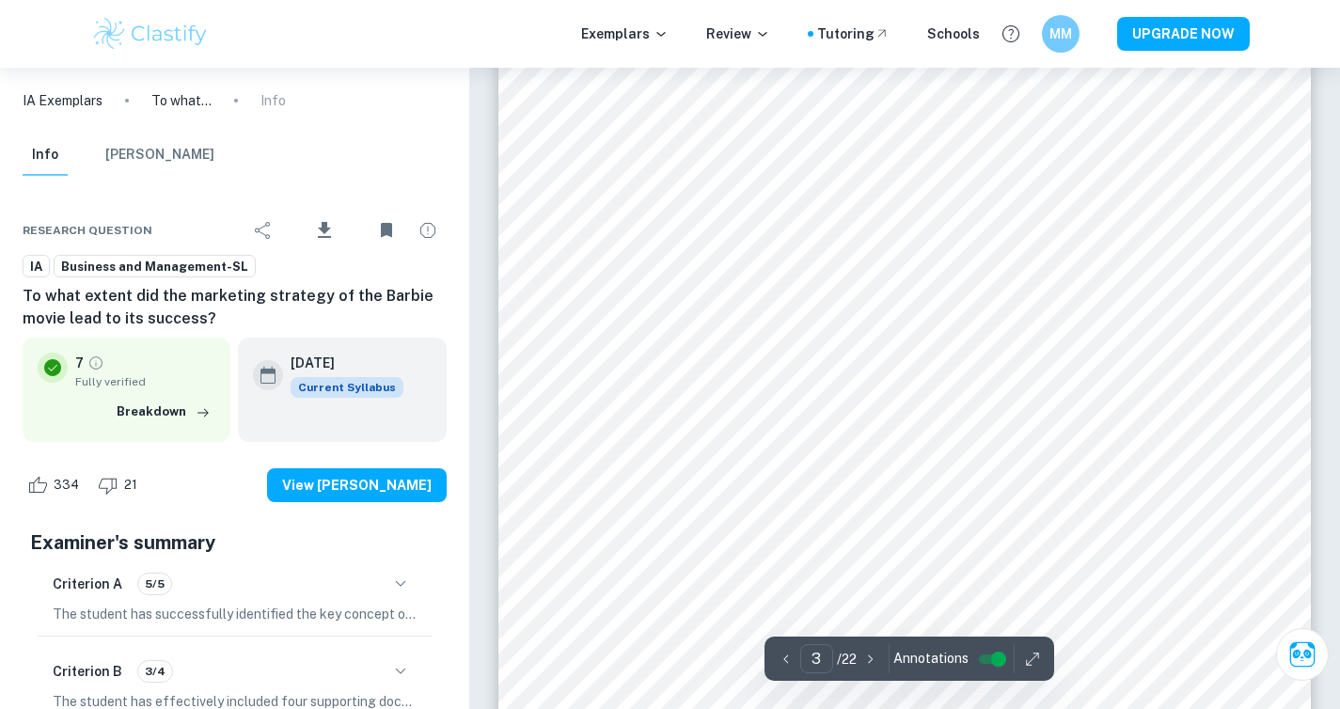
scroll to position [2799, 0]
